Goal: Find contact information: Find contact information

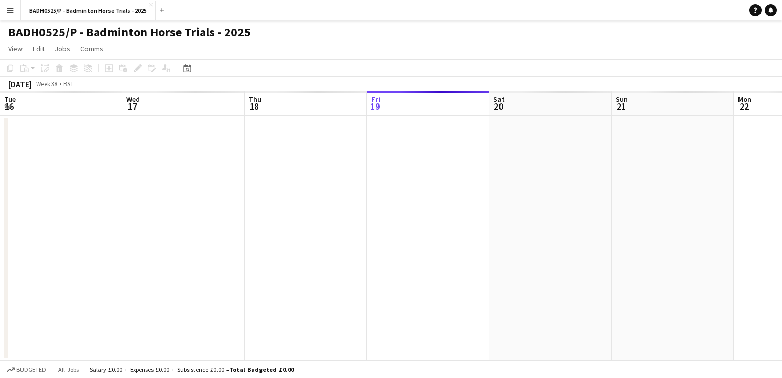
scroll to position [0, 245]
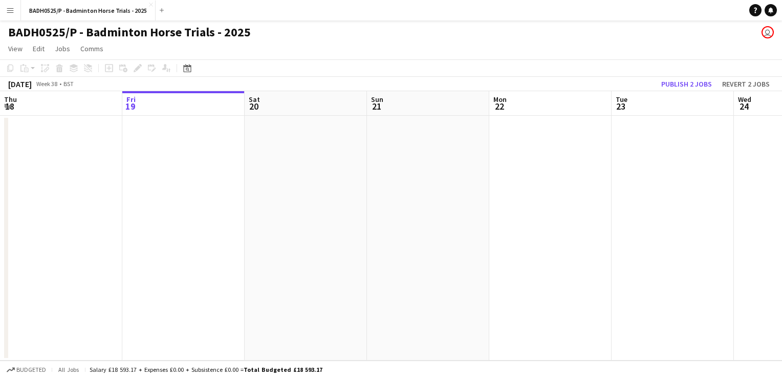
click at [12, 8] on app-icon "Menu" at bounding box center [10, 10] width 8 height 8
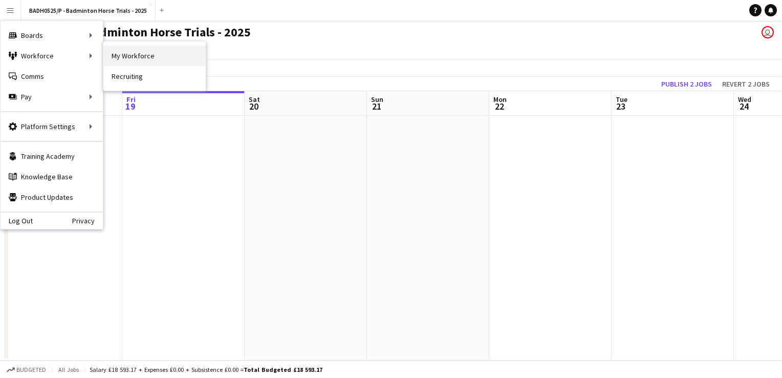
click at [115, 50] on link "My Workforce" at bounding box center [154, 56] width 102 height 20
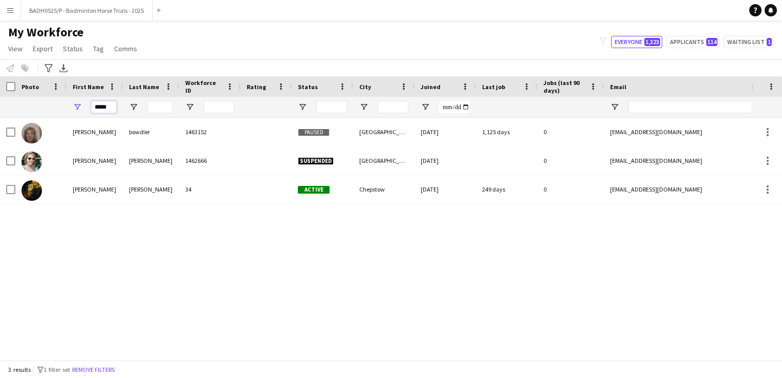
click at [108, 103] on input "*****" at bounding box center [104, 107] width 26 height 12
type input "*****"
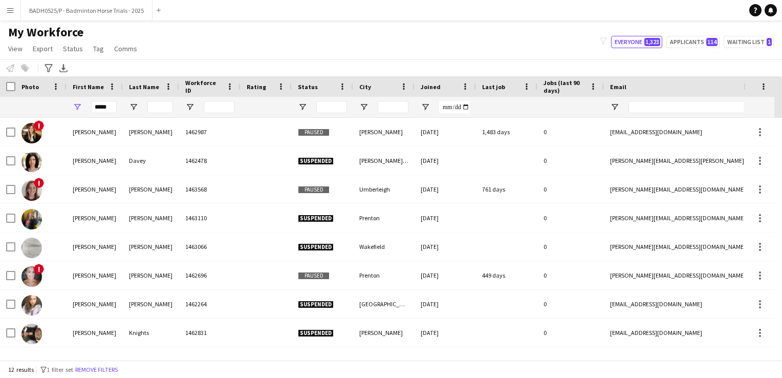
click at [232, 45] on div "My Workforce View Views Default view Details New Starters New starters report N…" at bounding box center [391, 42] width 782 height 35
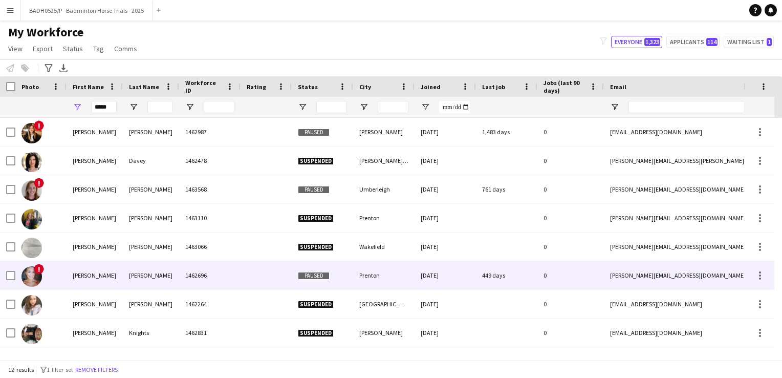
scroll to position [10, 0]
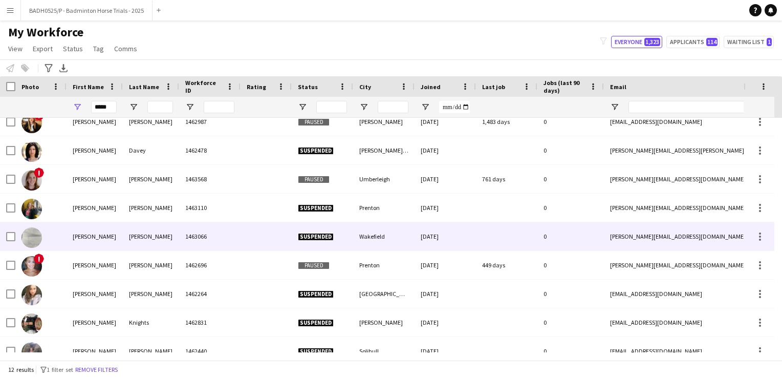
click at [140, 239] on div "[PERSON_NAME]" at bounding box center [151, 236] width 56 height 28
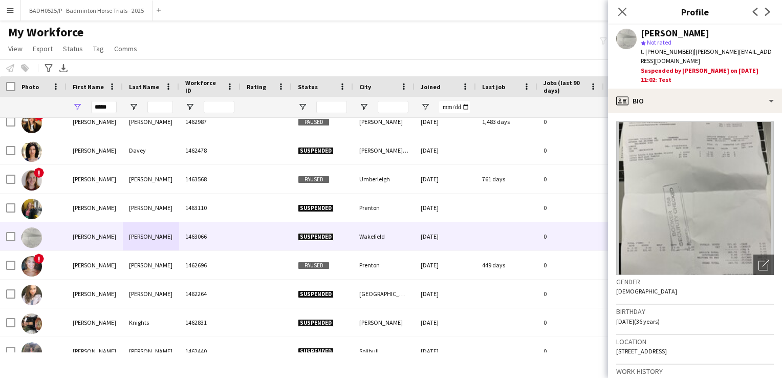
drag, startPoint x: 689, startPoint y: 50, endPoint x: 648, endPoint y: 49, distance: 40.9
click at [648, 49] on span "t. [PHONE_NUMBER]" at bounding box center [667, 52] width 53 height 8
copy span "4407842059325"
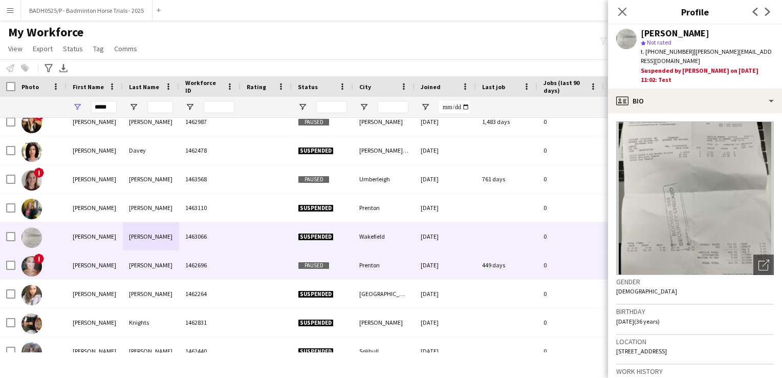
click at [111, 264] on div "[PERSON_NAME]" at bounding box center [95, 265] width 56 height 28
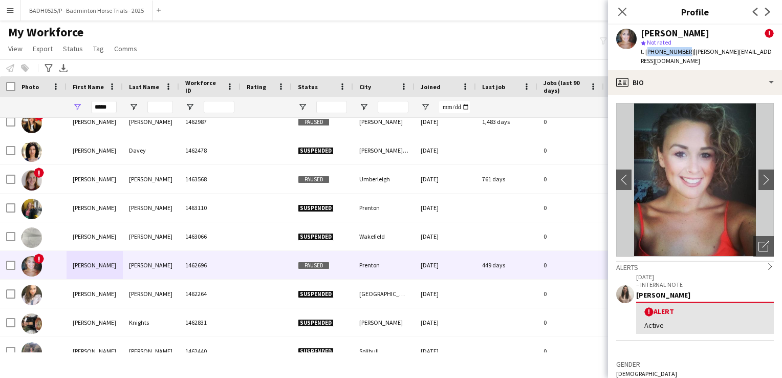
drag, startPoint x: 682, startPoint y: 51, endPoint x: 647, endPoint y: 51, distance: 34.8
click at [647, 51] on span "t. [PHONE_NUMBER]" at bounding box center [667, 52] width 53 height 8
copy span "[PHONE_NUMBER]"
